Goal: Check status

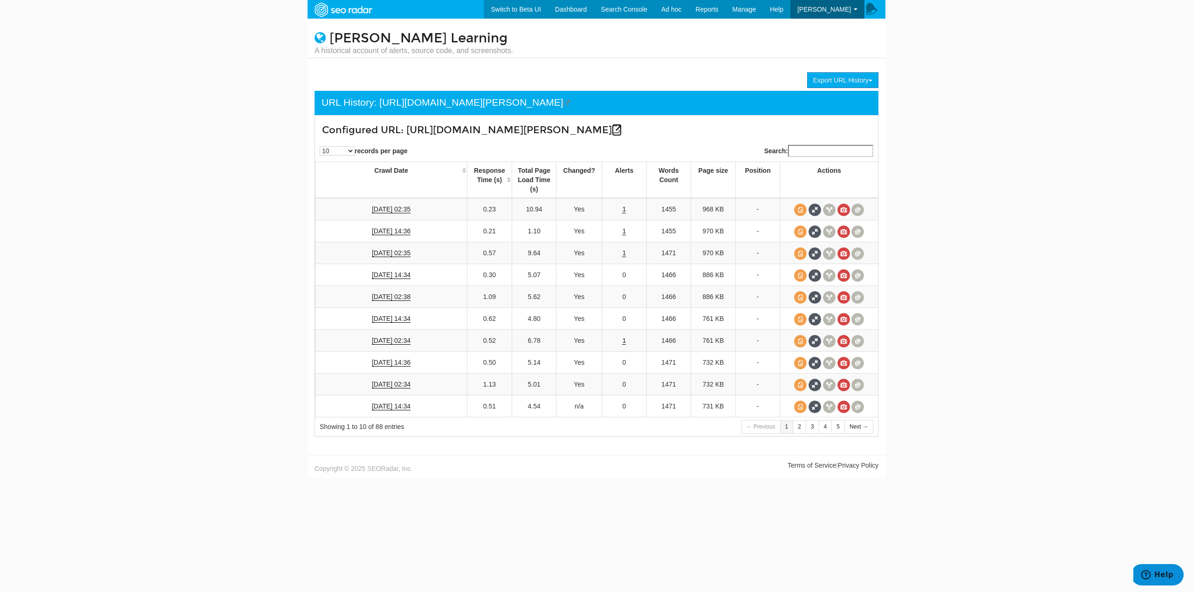
click at [612, 130] on icon at bounding box center [617, 130] width 10 height 10
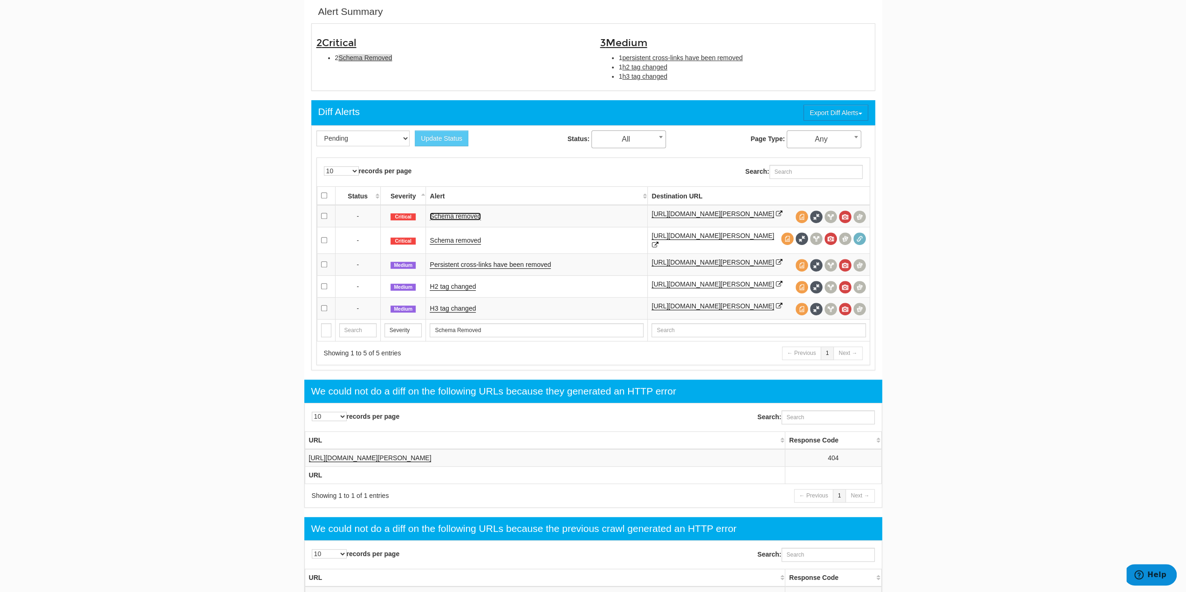
click at [461, 213] on link "Schema removed" at bounding box center [455, 217] width 51 height 8
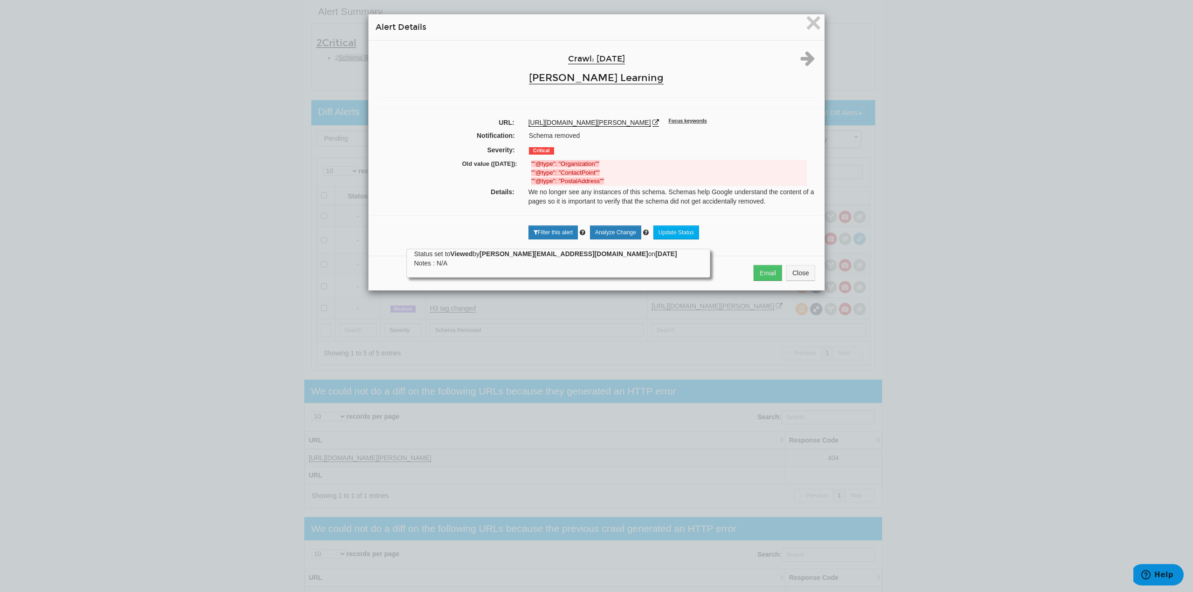
click at [953, 161] on div "× Alert Details Crawl: 09/06/2025 Reed Learning URL: https://www.reed.com/learn…" at bounding box center [596, 296] width 1193 height 592
click at [810, 22] on span "×" at bounding box center [814, 22] width 16 height 31
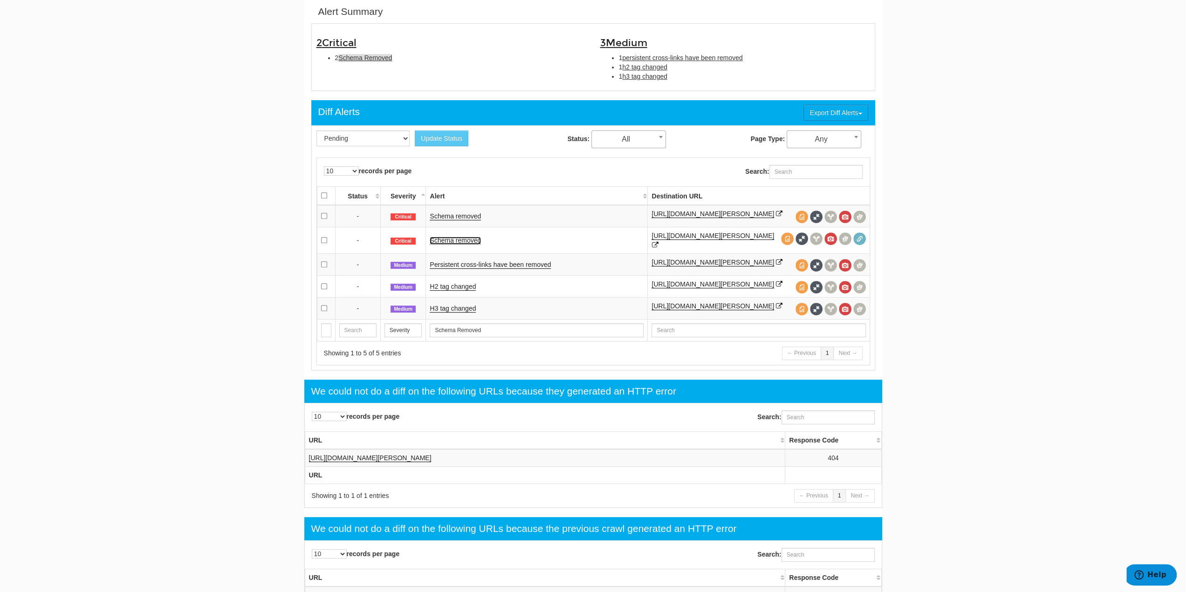
click at [456, 237] on link "Schema removed" at bounding box center [455, 241] width 51 height 8
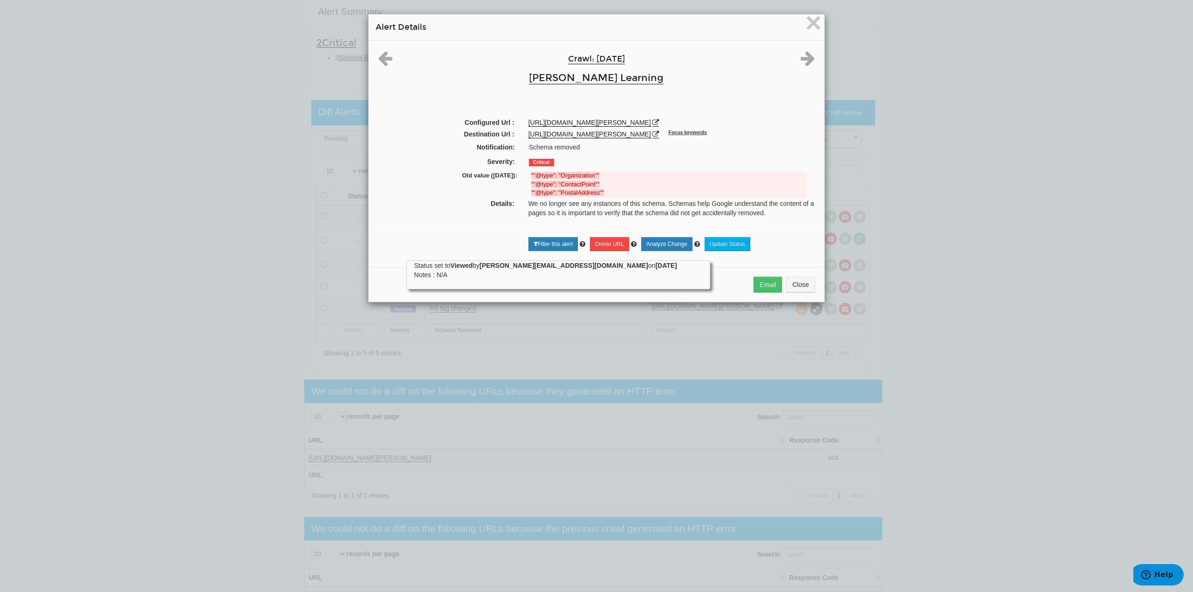
click at [966, 150] on div "× Alert Details Crawl: 09/06/2025 Reed Learning Configured Url : https://www.re…" at bounding box center [596, 296] width 1193 height 592
click at [806, 23] on span "×" at bounding box center [814, 22] width 16 height 31
